Goal: Complete application form

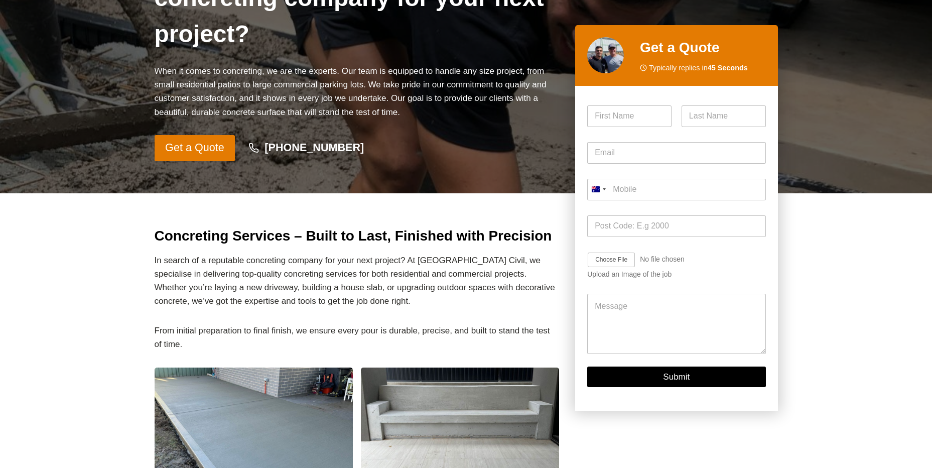
scroll to position [50, 0]
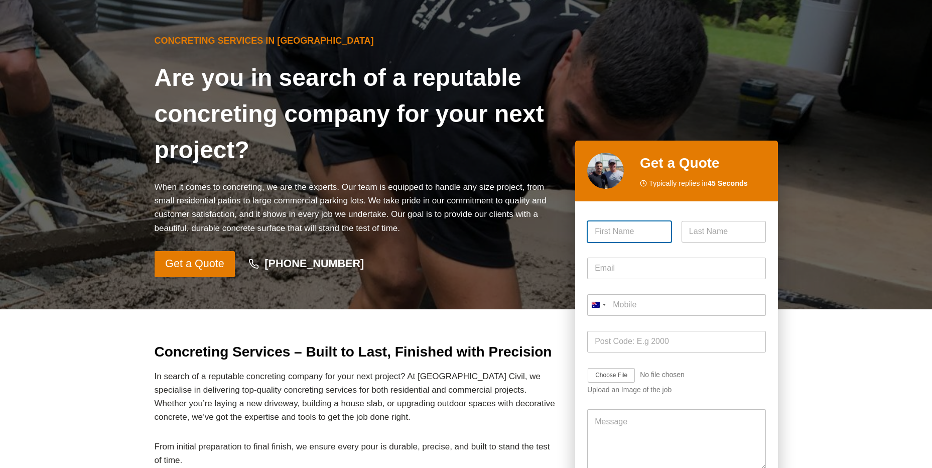
click at [632, 229] on input "First" at bounding box center [629, 232] width 84 height 22
type input "[PERSON_NAME]"
type input "Langi"
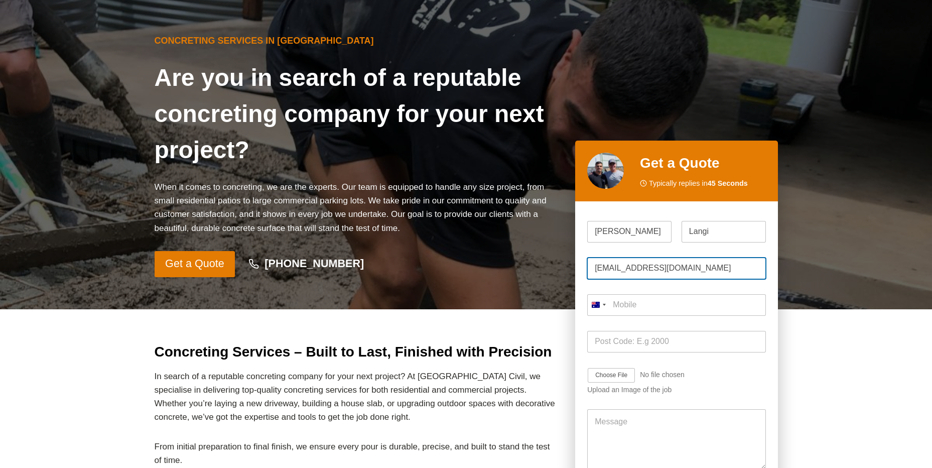
type input "[EMAIL_ADDRESS][DOMAIN_NAME]"
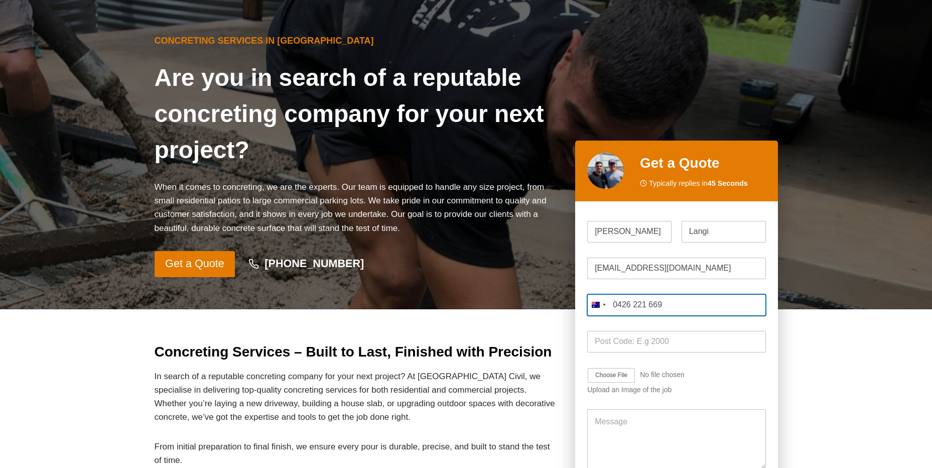
type input "0426 221 669"
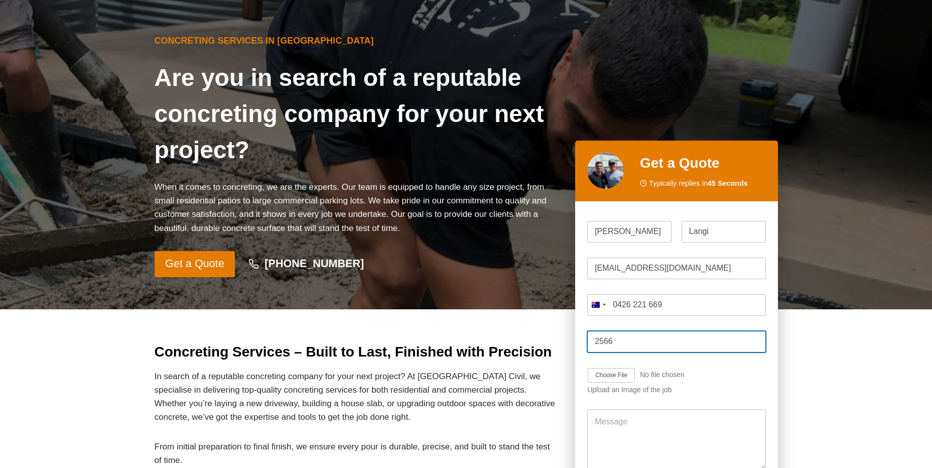
type input "2566"
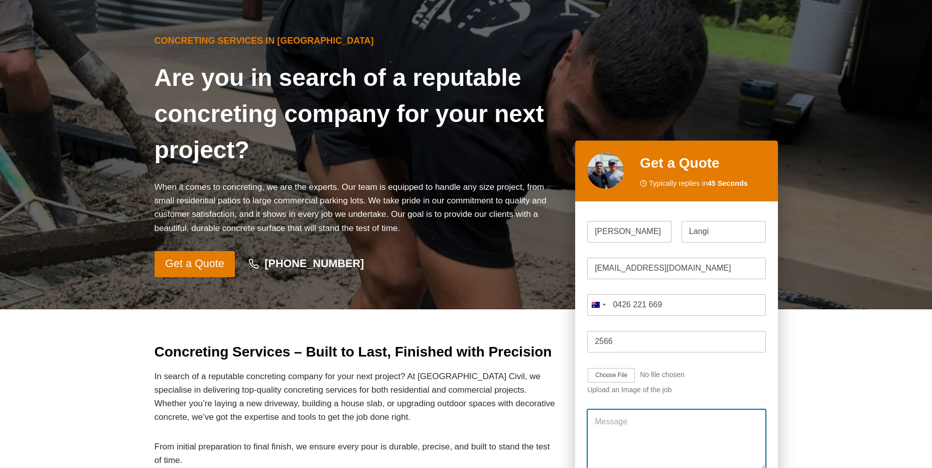
click at [615, 415] on textarea "Message" at bounding box center [676, 439] width 178 height 60
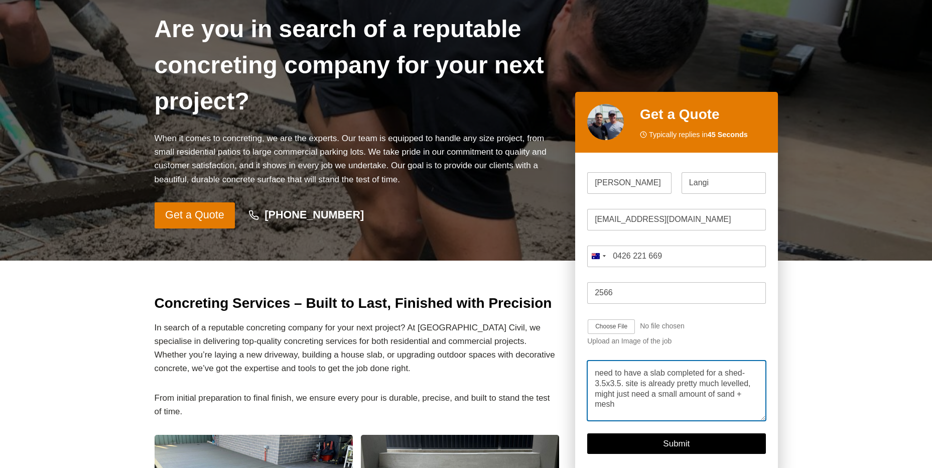
scroll to position [151, 0]
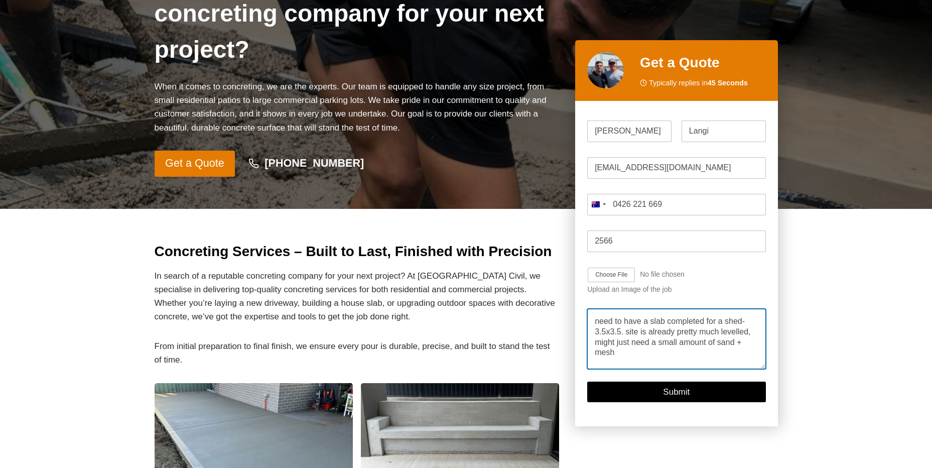
type textarea "need to have a slab completed for a shed- 3.5x3.5. site is already pretty much …"
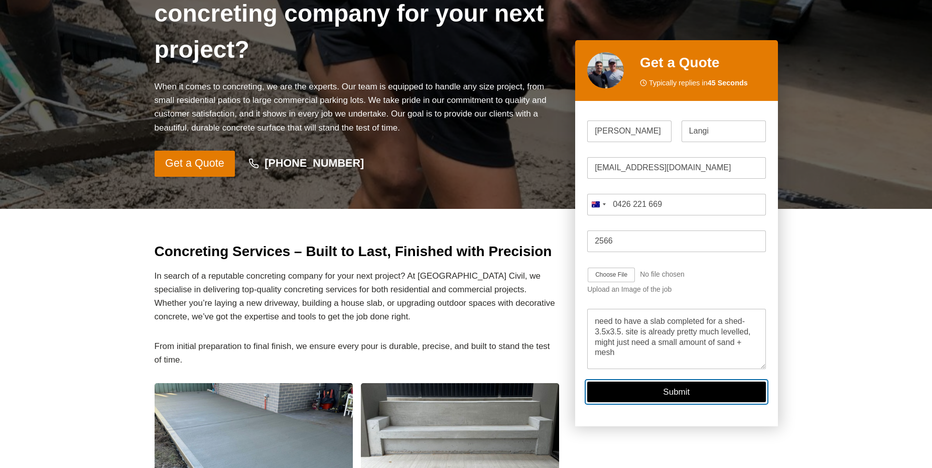
click at [678, 382] on button "Submit" at bounding box center [676, 392] width 178 height 21
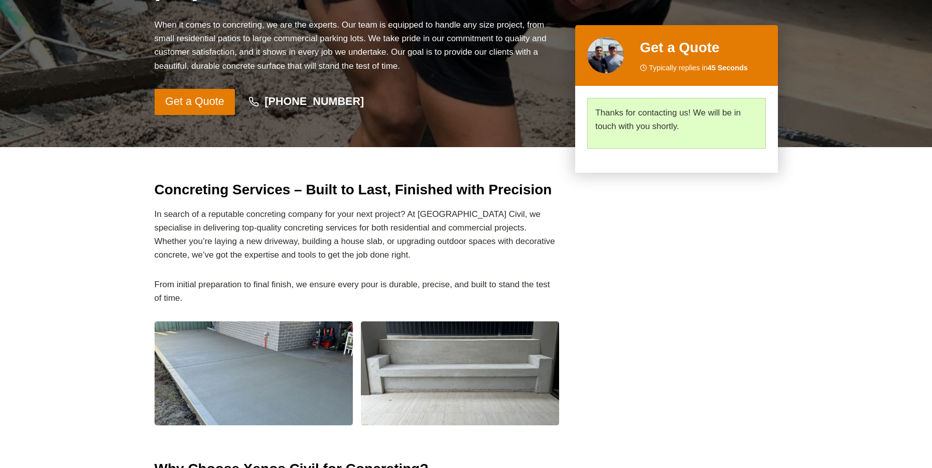
scroll to position [213, 0]
